Goal: Obtain resource: Obtain resource

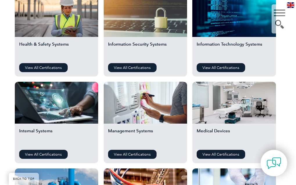
scroll to position [290, 0]
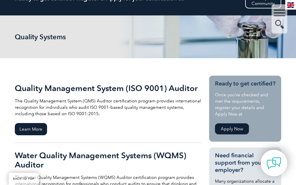
scroll to position [58, 0]
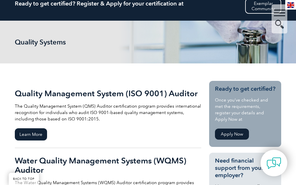
click at [246, 139] on link "Apply Now" at bounding box center [232, 133] width 34 height 11
click at [25, 140] on span "Learn More" at bounding box center [31, 134] width 32 height 12
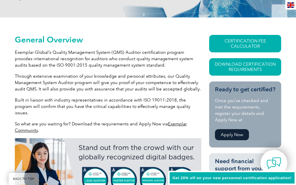
scroll to position [112, 0]
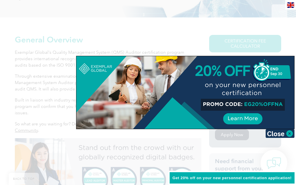
click at [275, 132] on img at bounding box center [279, 133] width 29 height 9
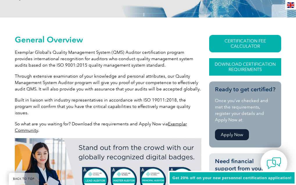
click at [255, 71] on link "Download Certification Requirements" at bounding box center [245, 66] width 72 height 17
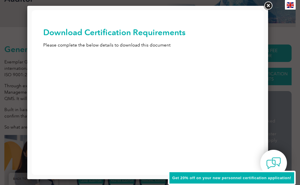
scroll to position [0, 0]
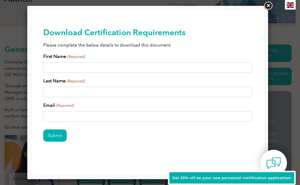
click at [107, 68] on input "First Name (Required)" at bounding box center [147, 67] width 209 height 10
type input "Kendall"
type input "Sierra"
type input "kaykel87@gmail.com"
click at [58, 131] on input "Submit" at bounding box center [55, 135] width 24 height 12
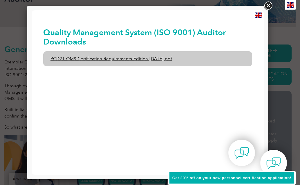
click at [128, 60] on link "PCD21-QMS-Certification-Requirements-Edition-2-April-2022.pdf" at bounding box center [147, 58] width 209 height 15
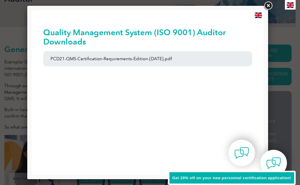
click at [269, 5] on link at bounding box center [268, 6] width 10 height 10
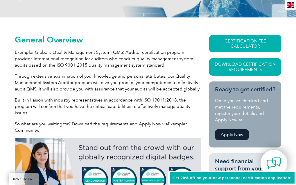
click at [292, 2] on div "en" at bounding box center [290, 5] width 11 height 10
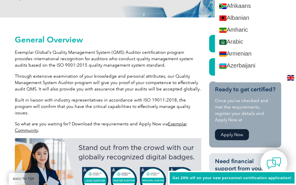
click at [291, 77] on img at bounding box center [290, 78] width 7 height 6
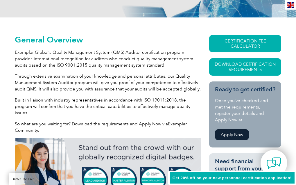
click at [289, 7] on img at bounding box center [290, 5] width 7 height 6
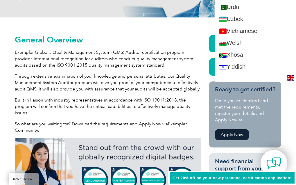
scroll to position [1159, 0]
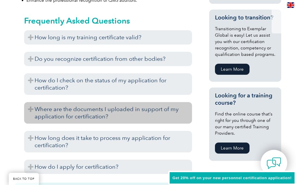
scroll to position [344, 0]
